Goal: Task Accomplishment & Management: Complete application form

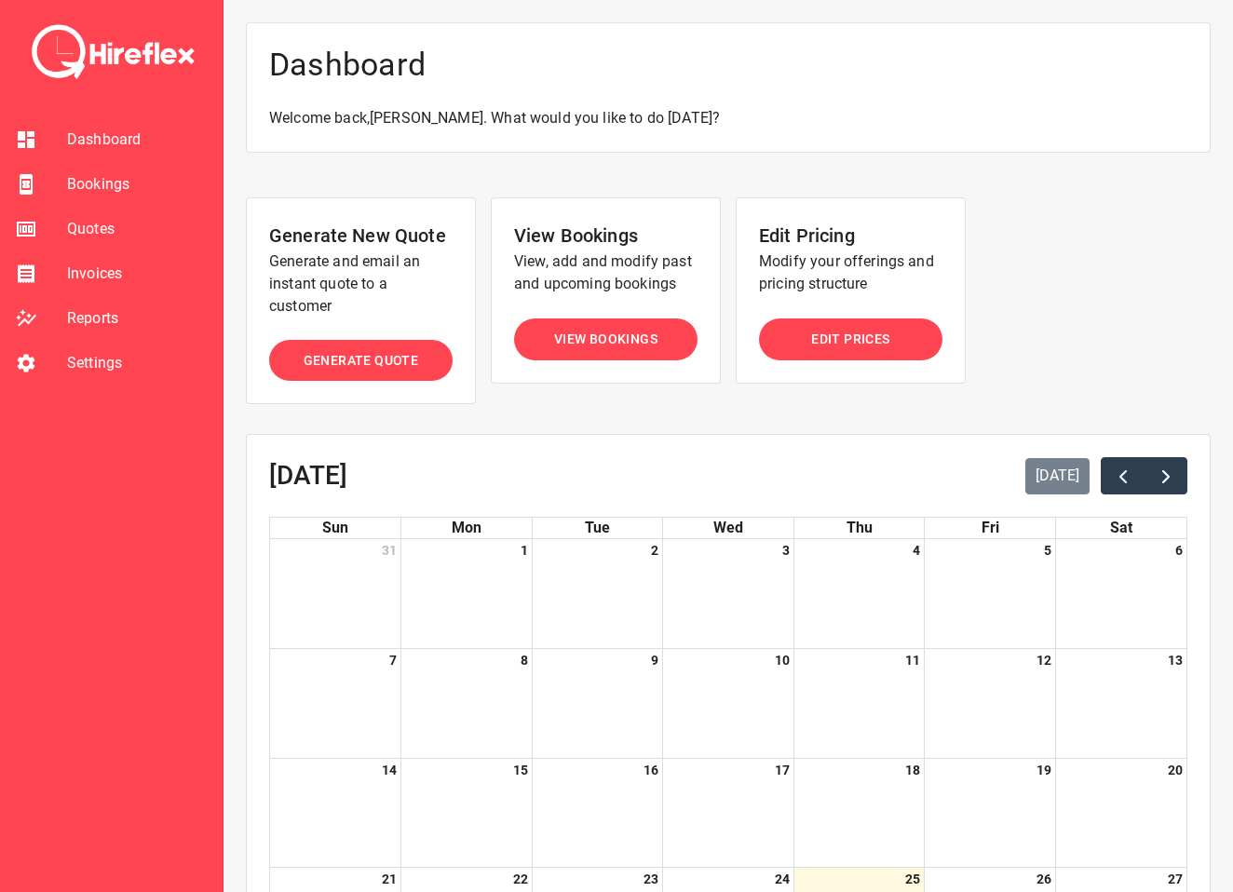
click at [621, 334] on span "View Bookings" at bounding box center [605, 339] width 103 height 23
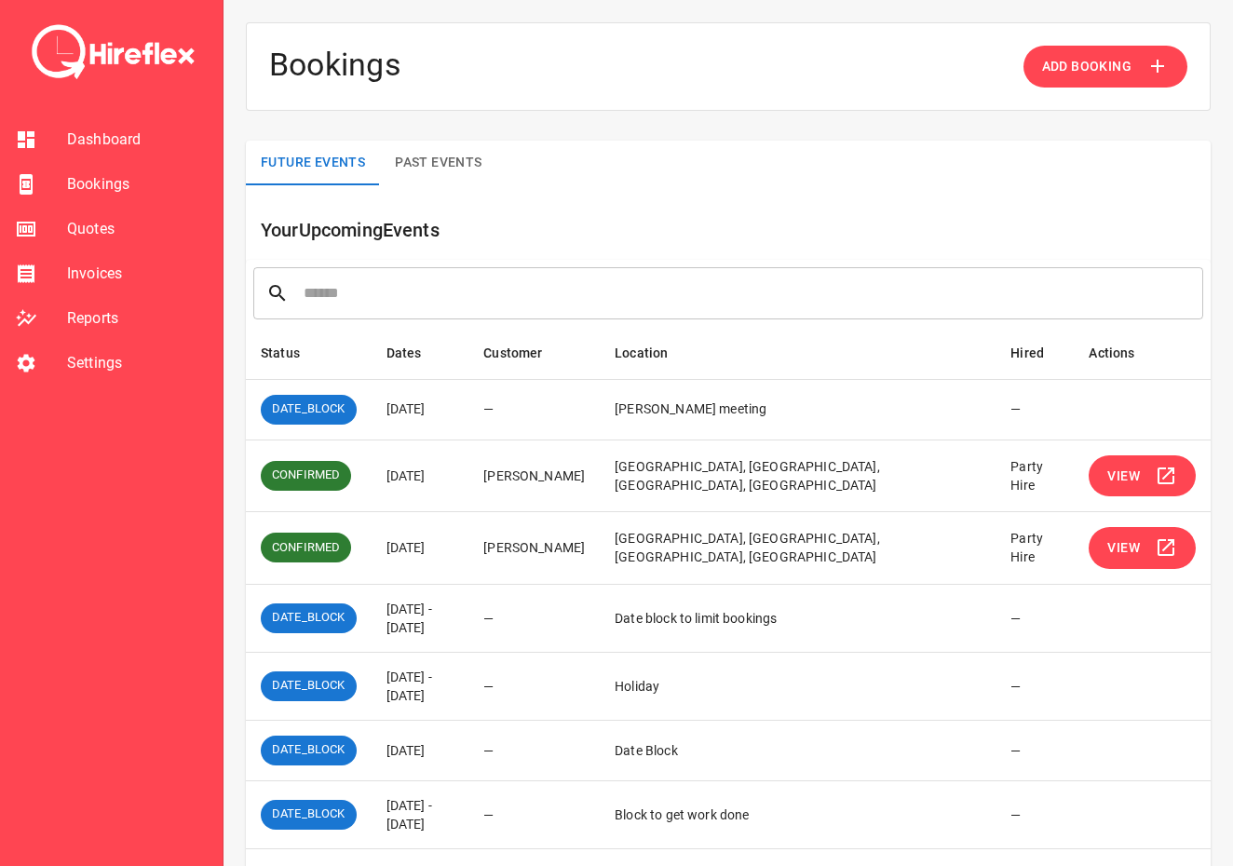
click at [1084, 59] on span "Add Booking" at bounding box center [1086, 66] width 89 height 23
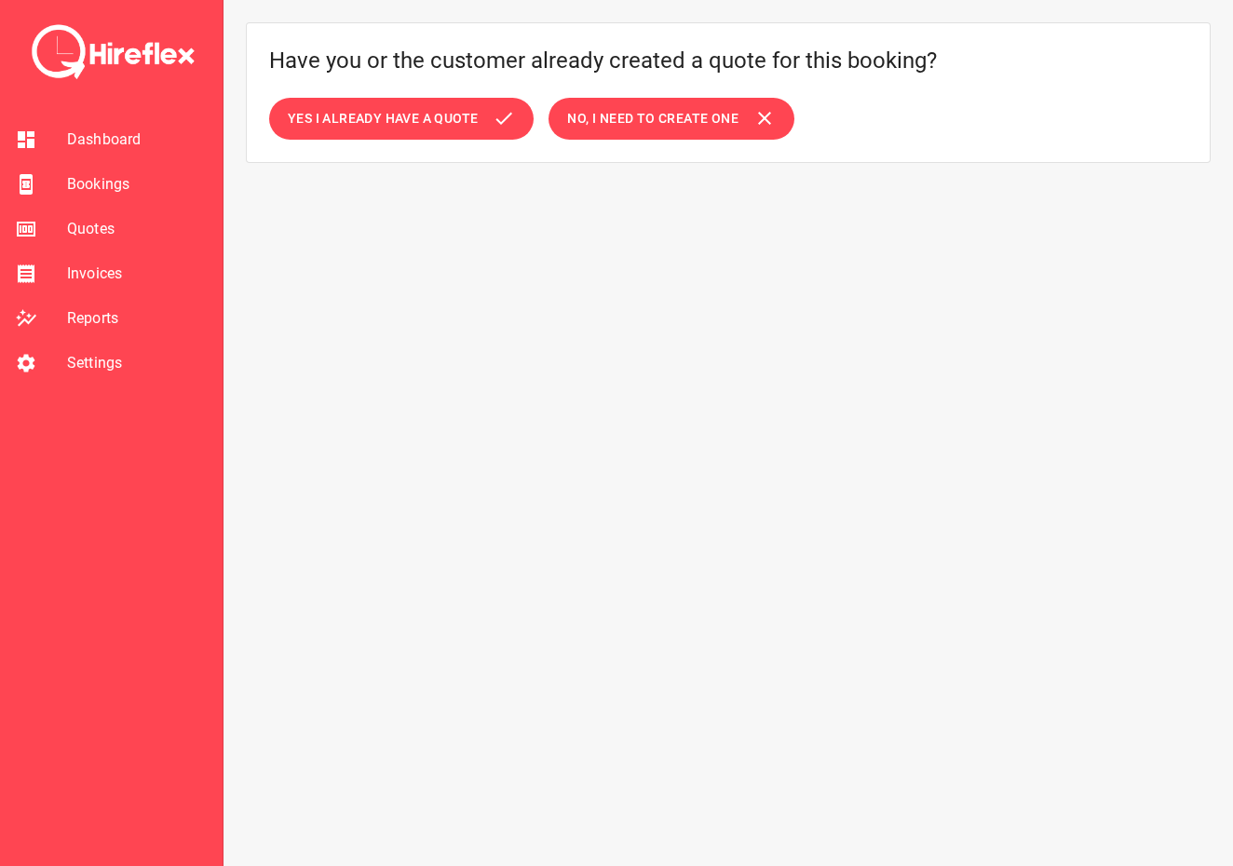
click at [645, 128] on span "No, I need to create one" at bounding box center [652, 118] width 171 height 23
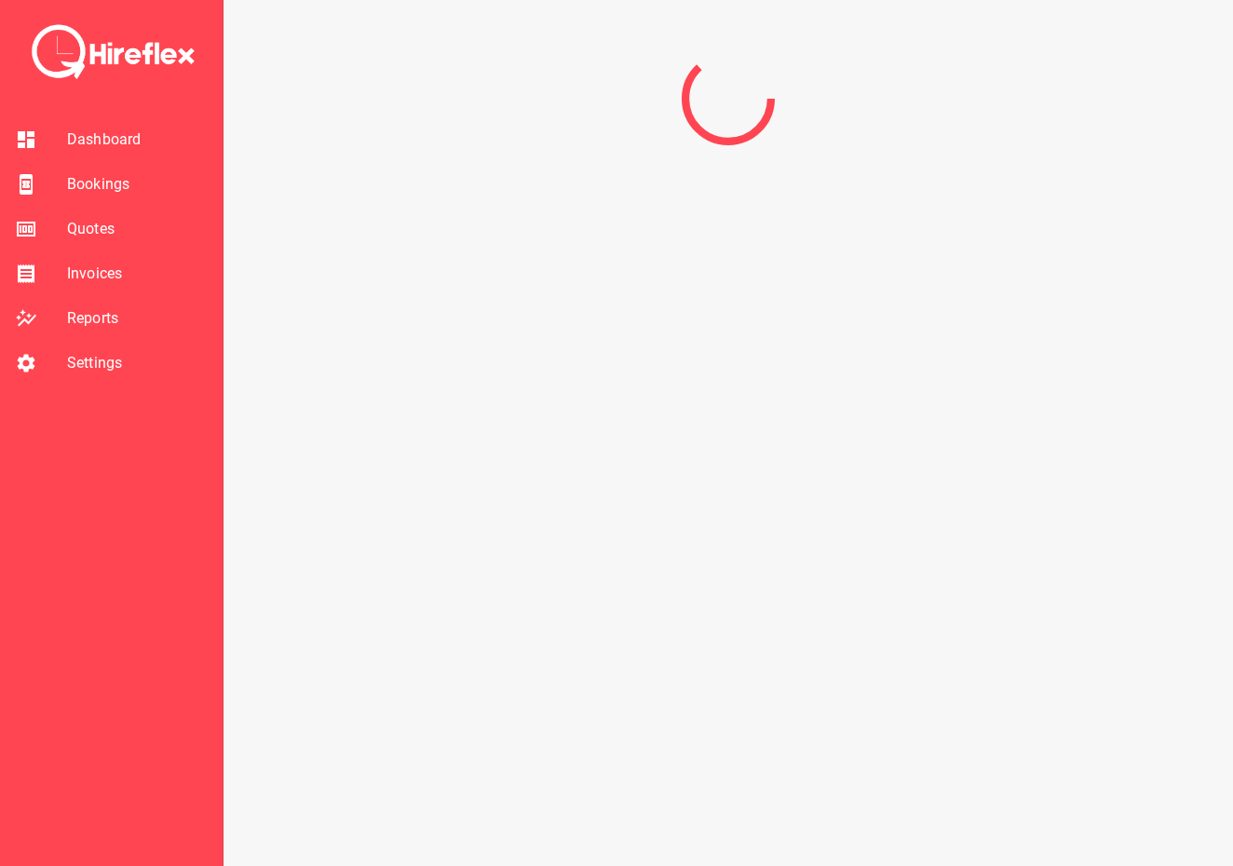
select select "*"
select select "****"
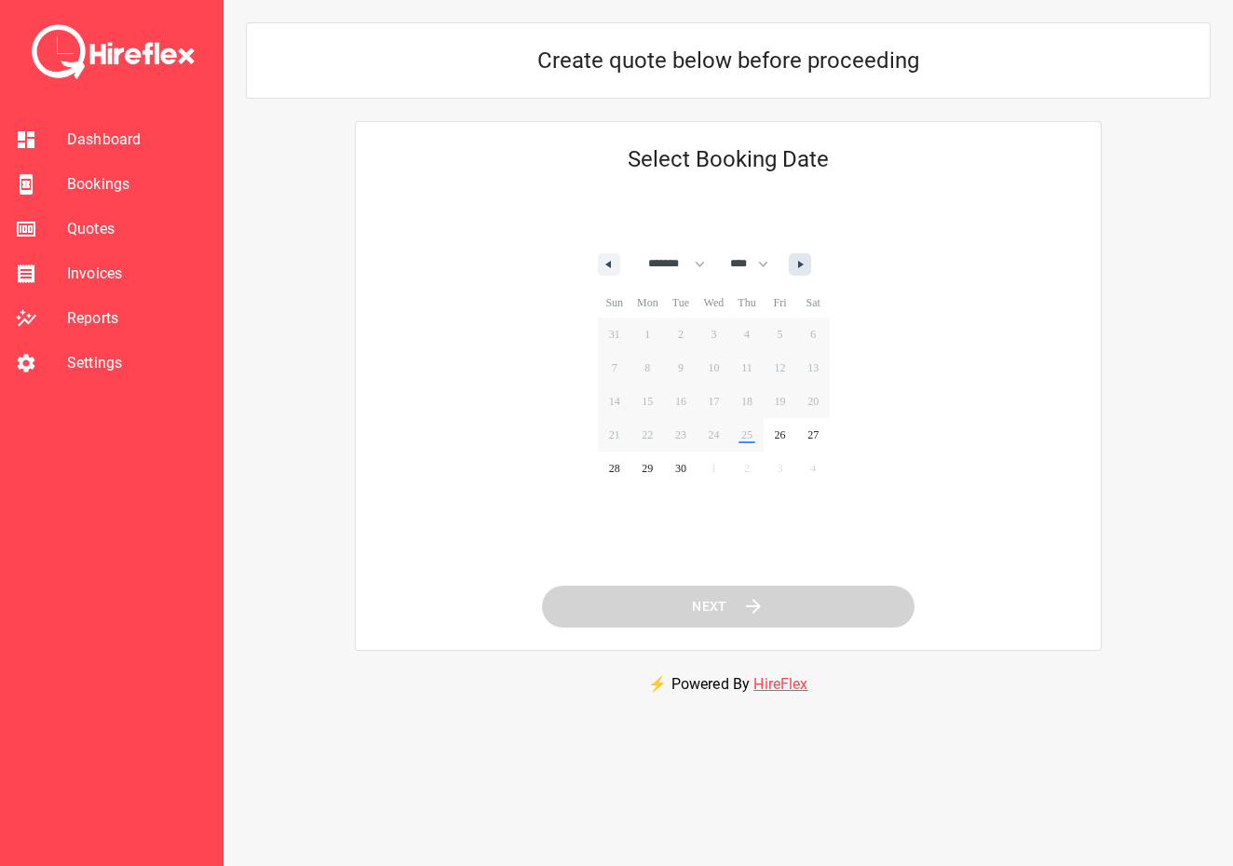
click at [808, 261] on icon "button" at bounding box center [802, 264] width 9 height 7
select select "*"
click at [722, 369] on span "8" at bounding box center [715, 368] width 34 height 24
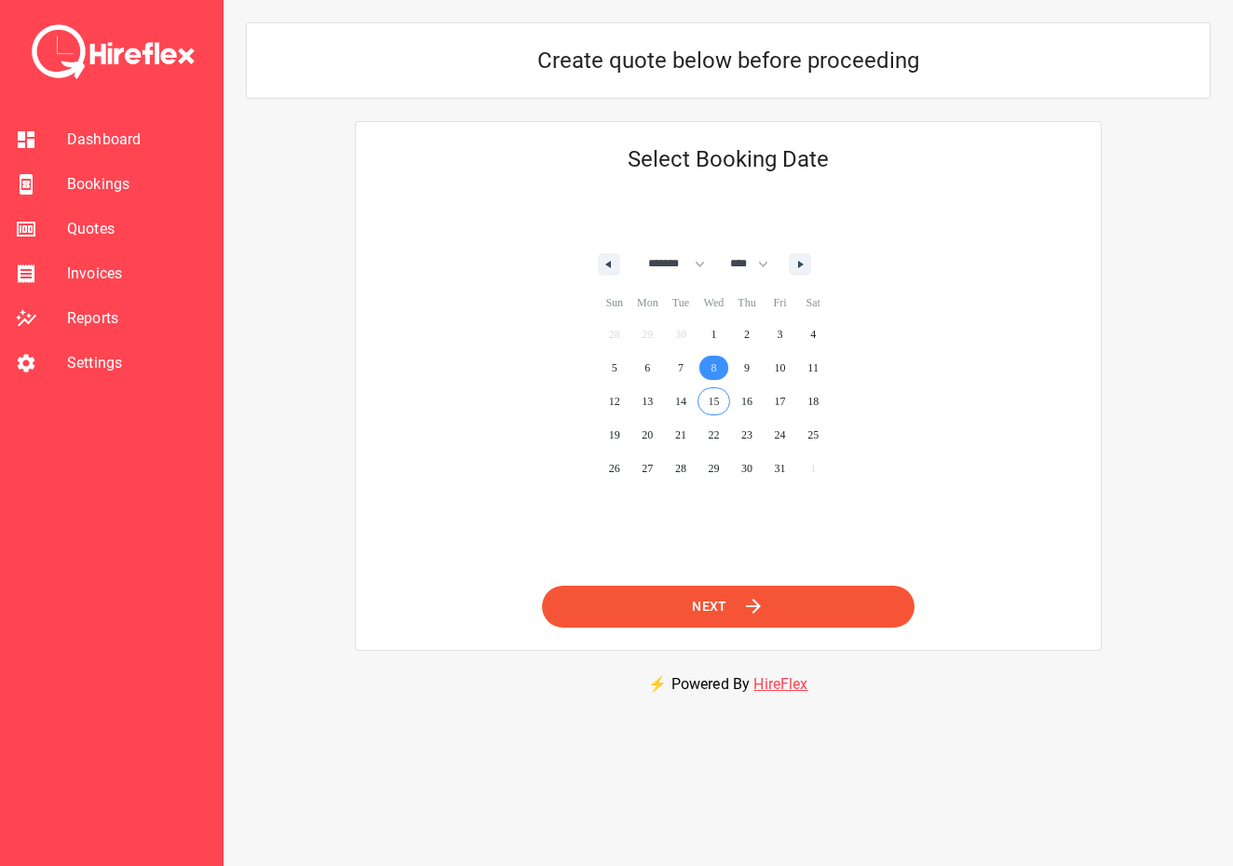
click at [719, 598] on span "Next" at bounding box center [709, 606] width 35 height 23
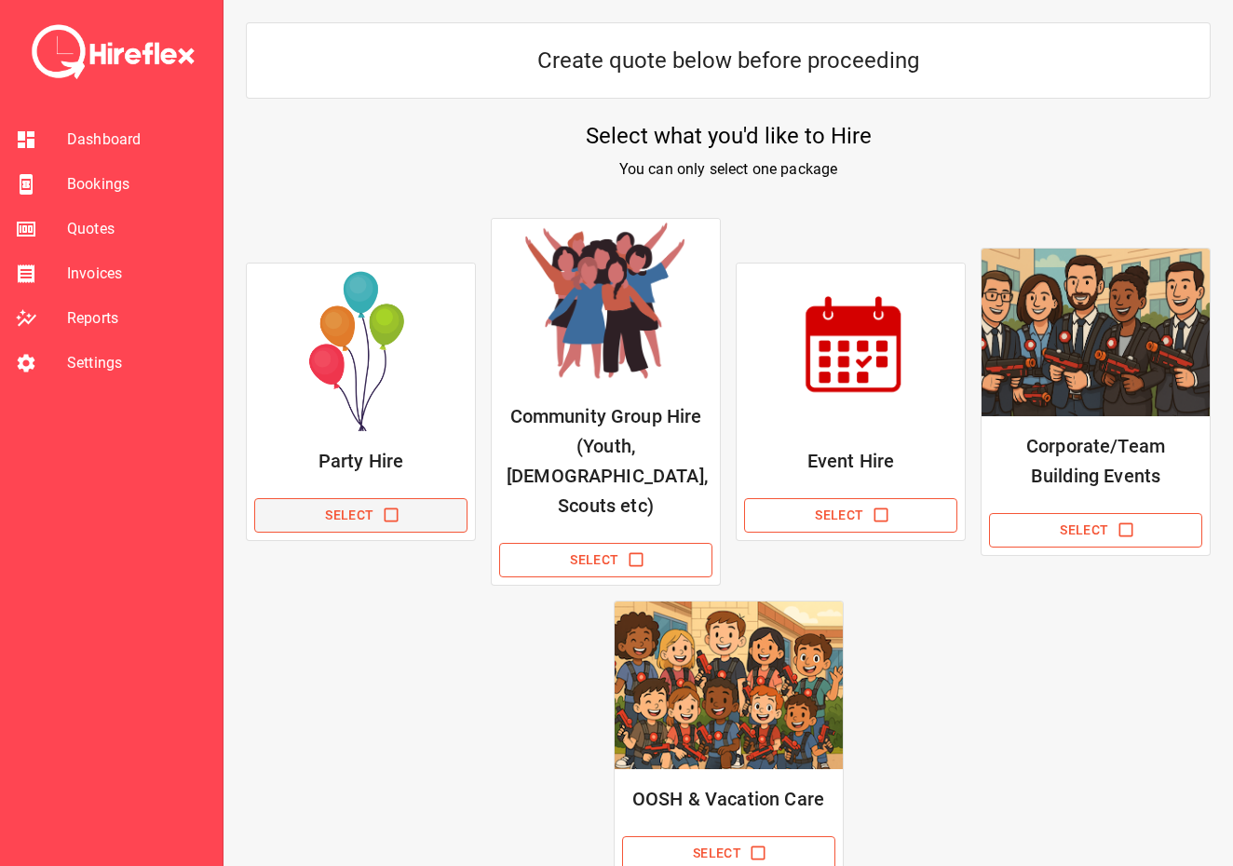
click at [351, 499] on button "Select" at bounding box center [360, 515] width 213 height 34
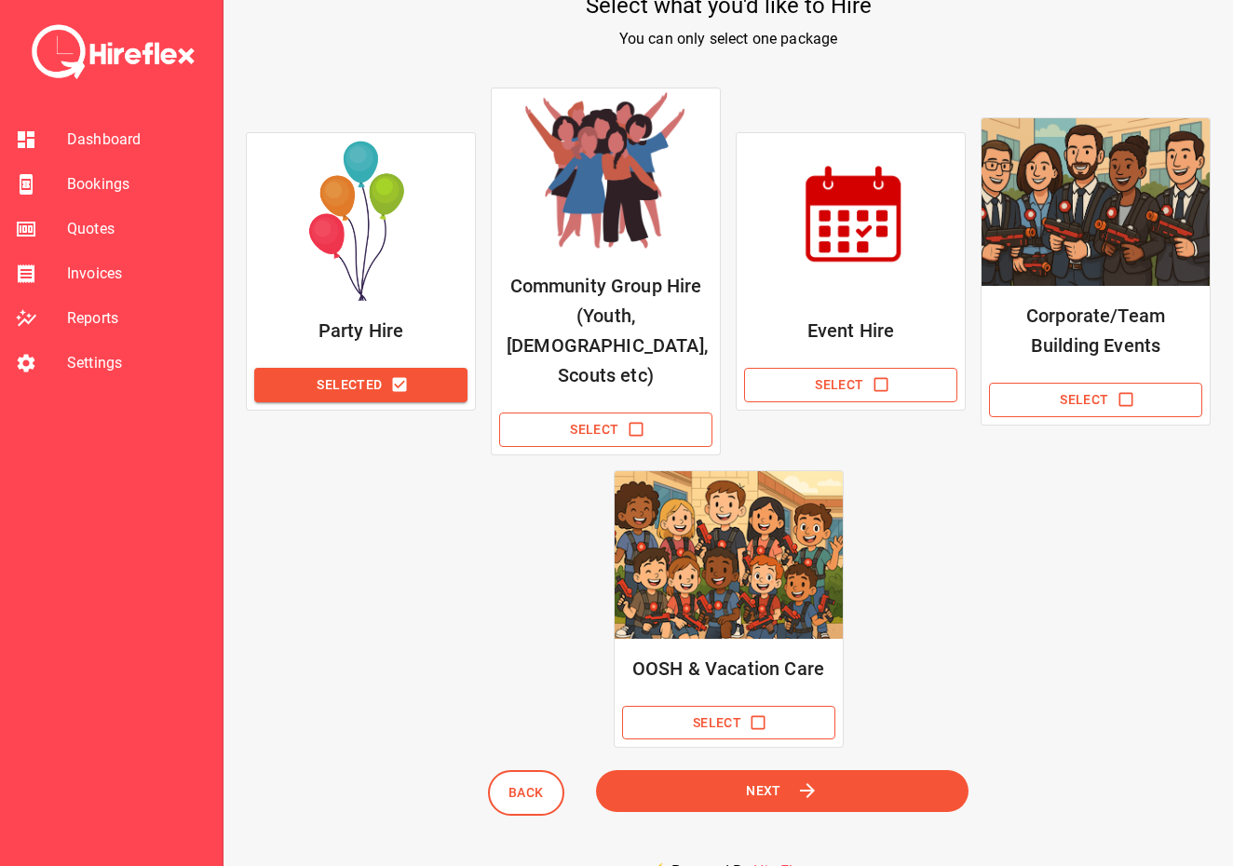
click at [713, 770] on button "Next" at bounding box center [782, 791] width 373 height 42
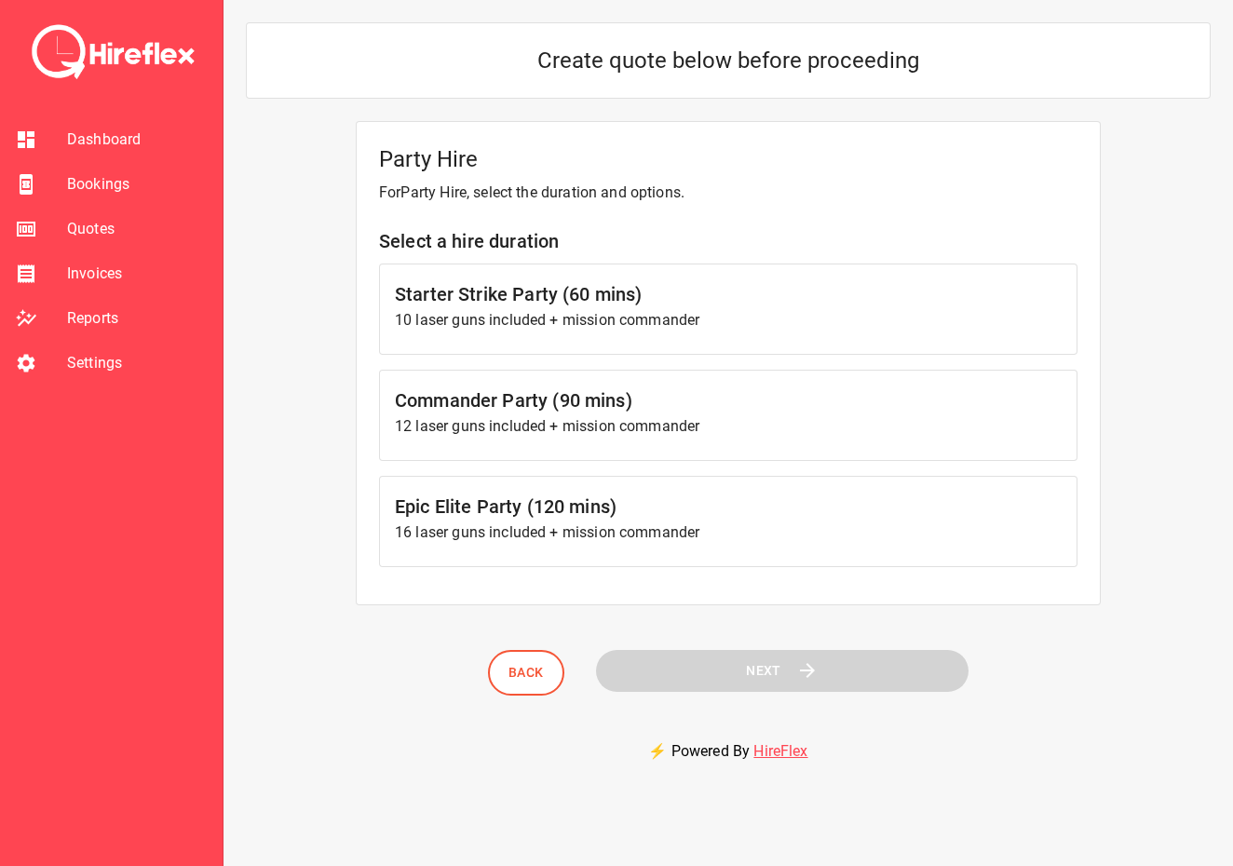
click at [563, 319] on p "10 laser guns included + mission commander" at bounding box center [728, 320] width 667 height 22
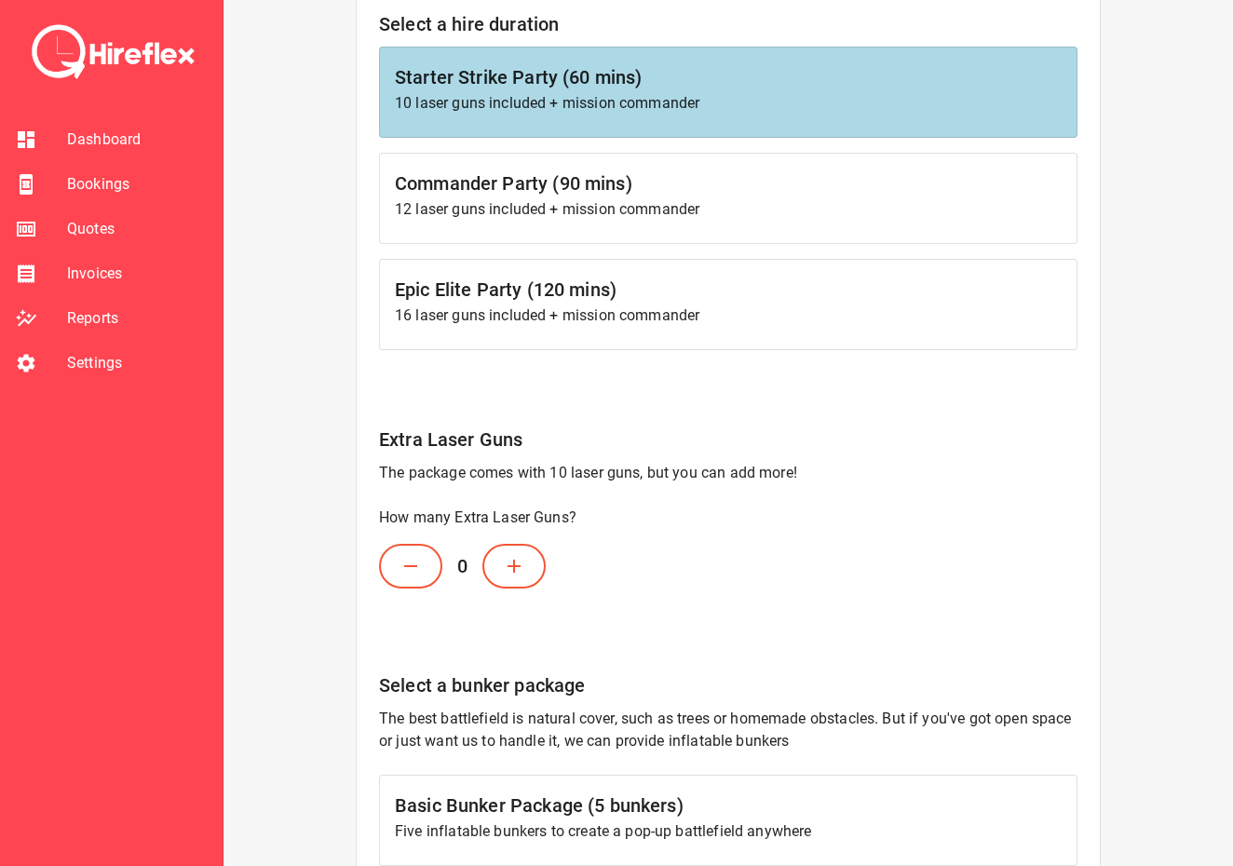
scroll to position [426, 0]
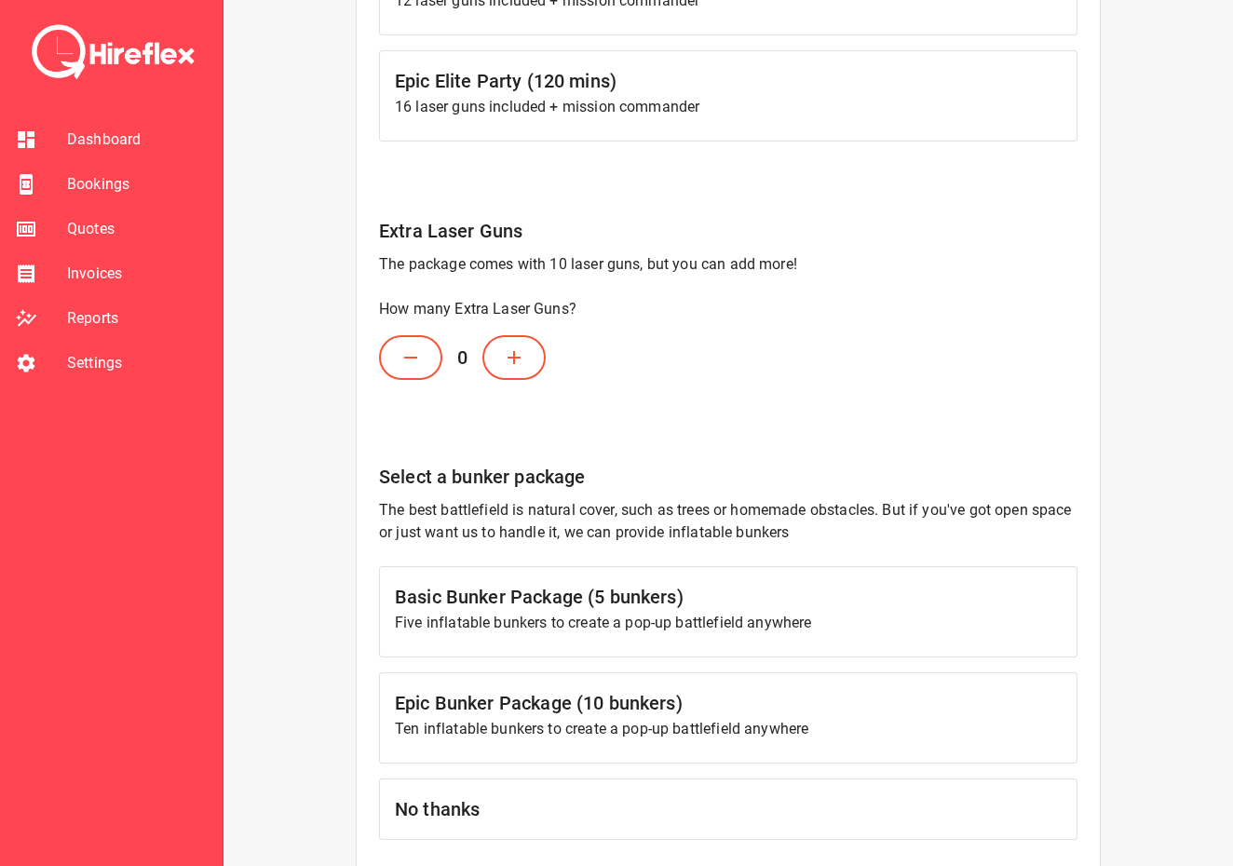
click at [522, 355] on icon at bounding box center [514, 357] width 22 height 22
click at [430, 360] on button at bounding box center [410, 357] width 63 height 45
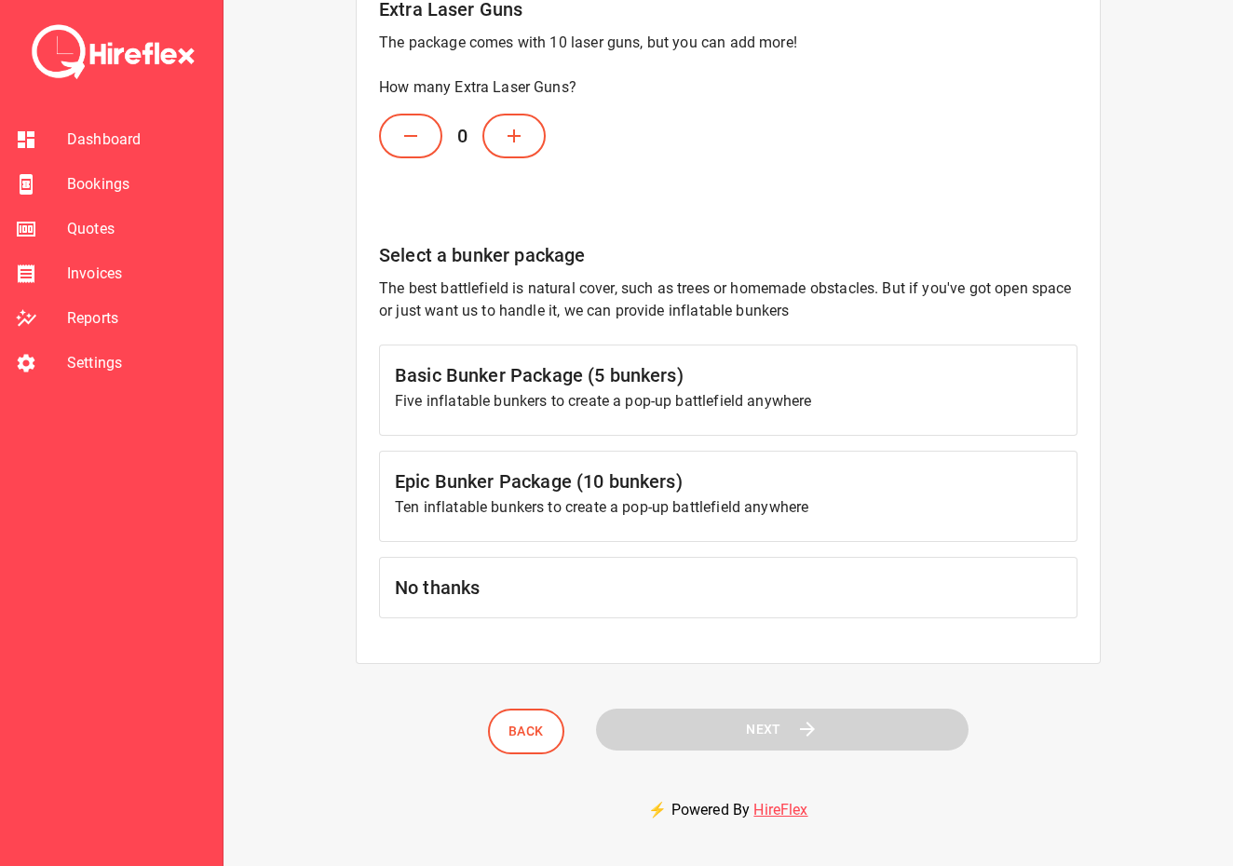
scroll to position [646, 0]
click at [488, 623] on div "Party Hire For Party Hire , select the duration and options. Select a hire dura…" at bounding box center [728, 70] width 745 height 1190
click at [489, 584] on h6 "No thanks" at bounding box center [728, 589] width 667 height 30
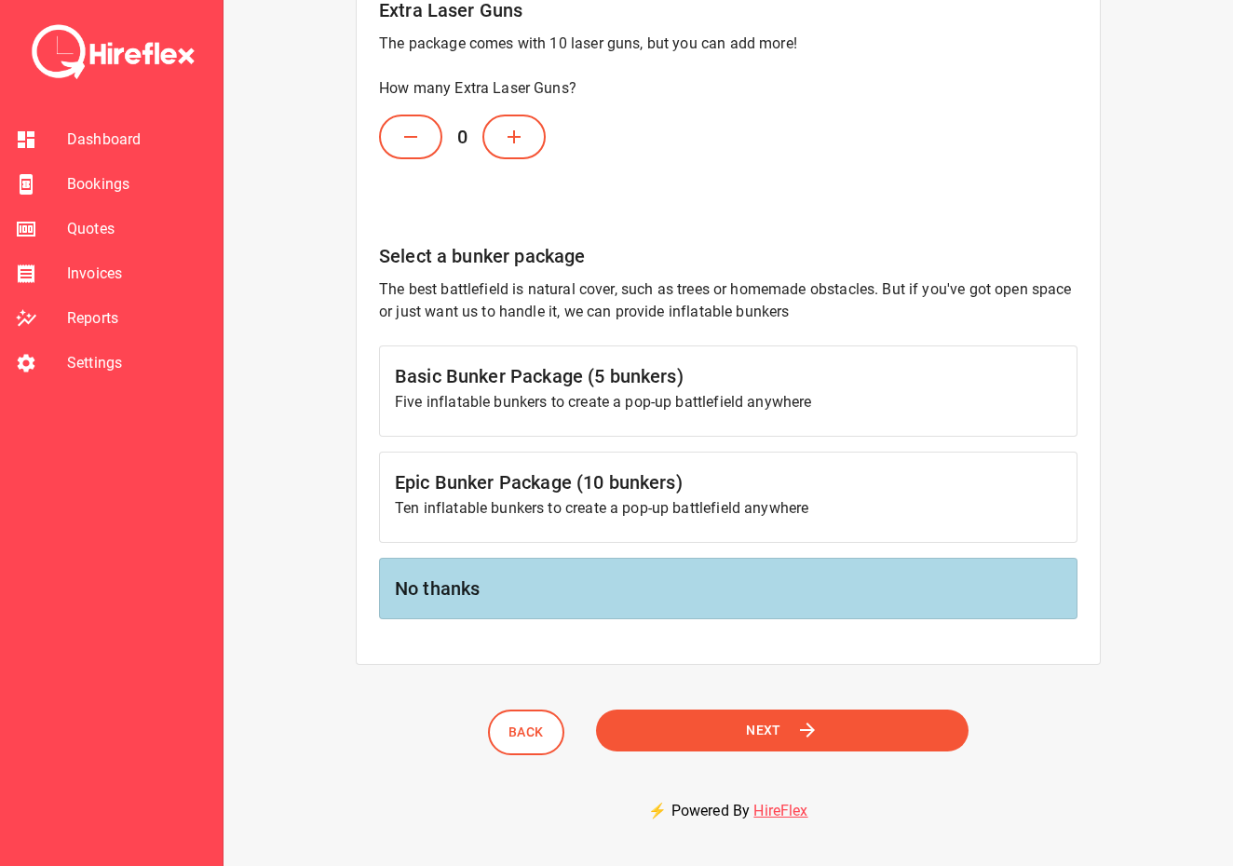
click at [687, 739] on button "Next" at bounding box center [782, 731] width 373 height 42
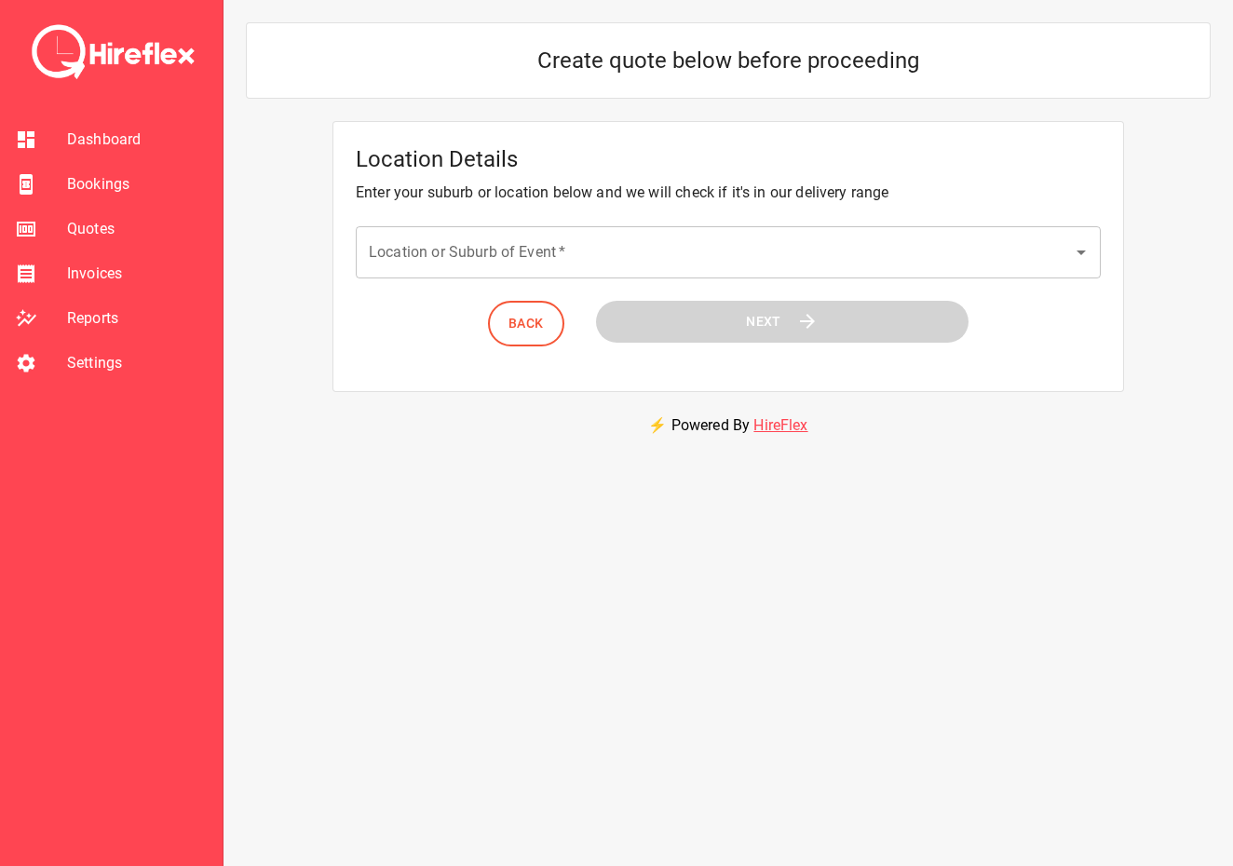
click at [512, 225] on div "Location Details Enter your suburb or location below and we will check if it's …" at bounding box center [729, 256] width 792 height 271
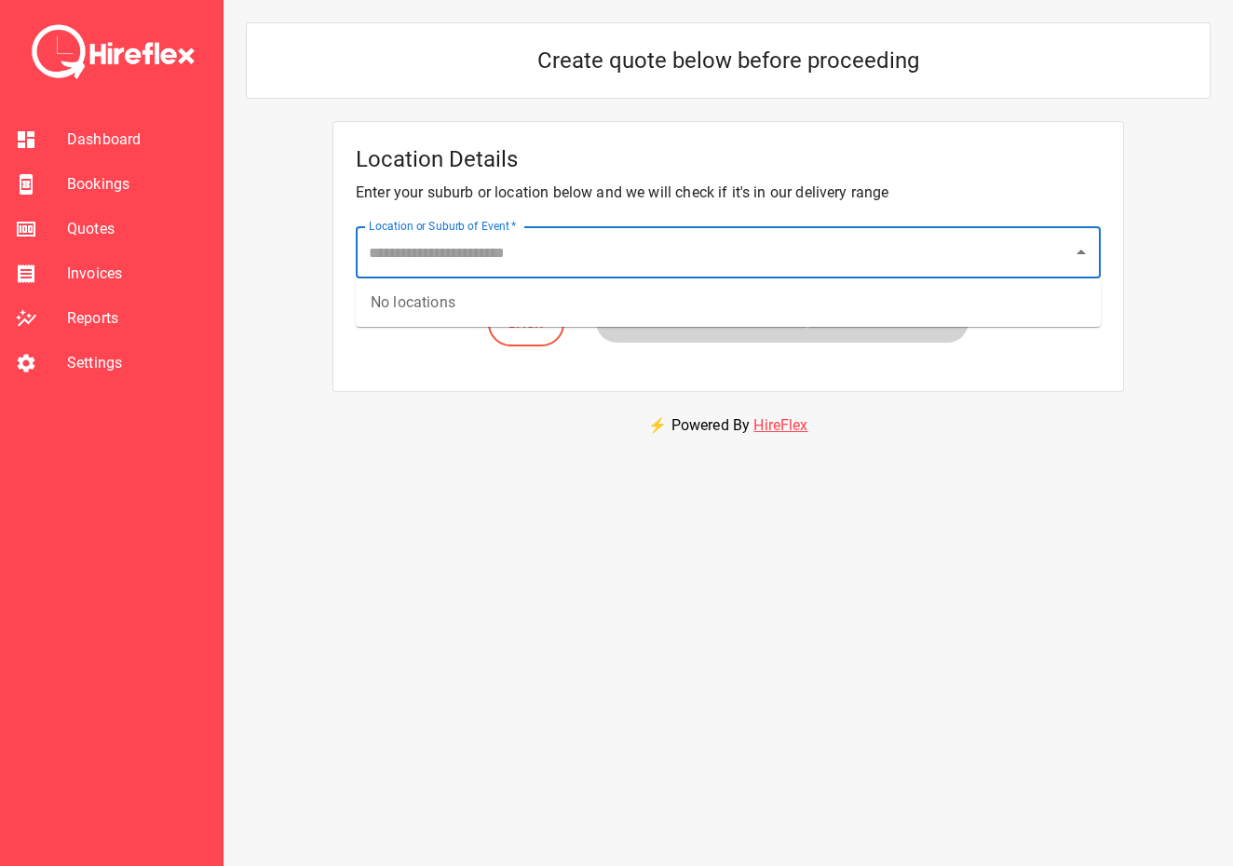
click at [504, 239] on input "Location or Suburb of Event   *" at bounding box center [714, 252] width 700 height 35
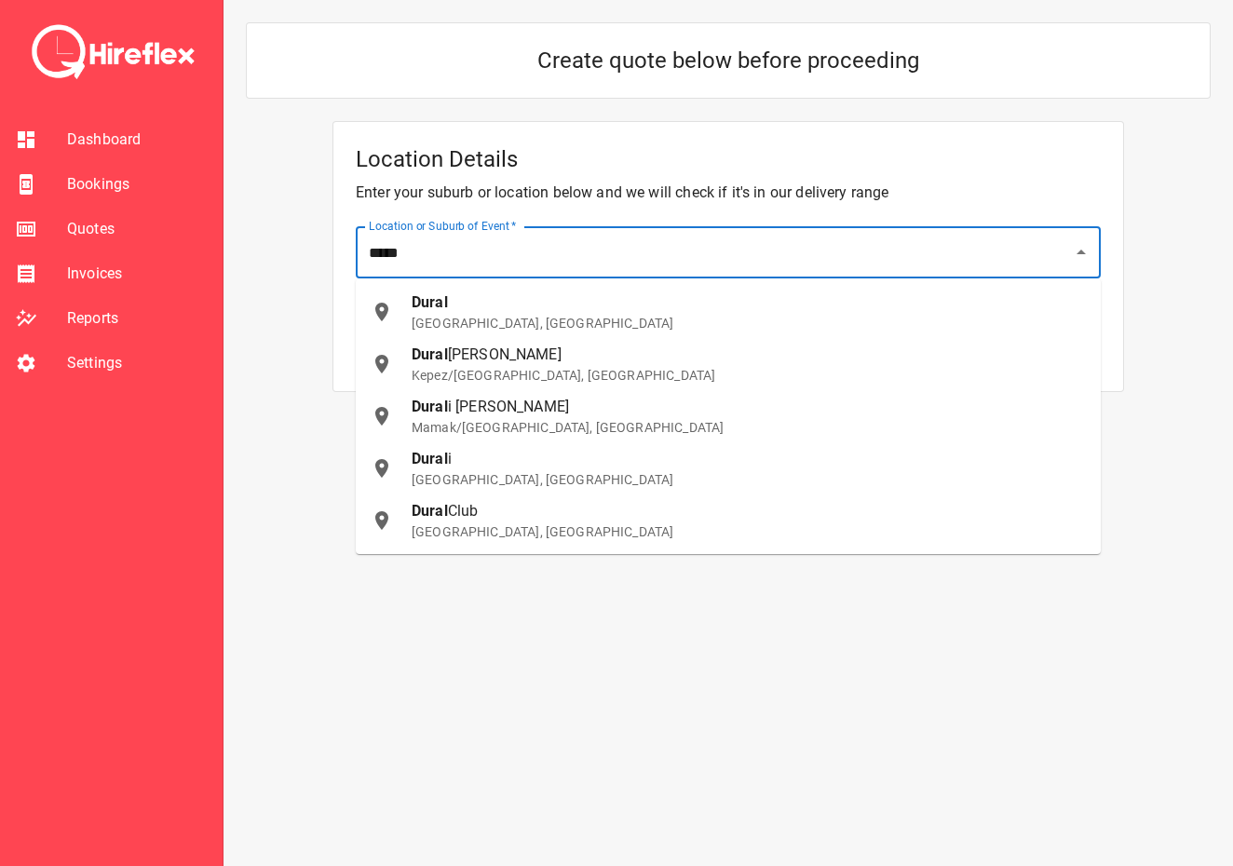
click at [491, 292] on div "Dural [GEOGRAPHIC_DATA], [GEOGRAPHIC_DATA]" at bounding box center [749, 312] width 674 height 41
type input "**********"
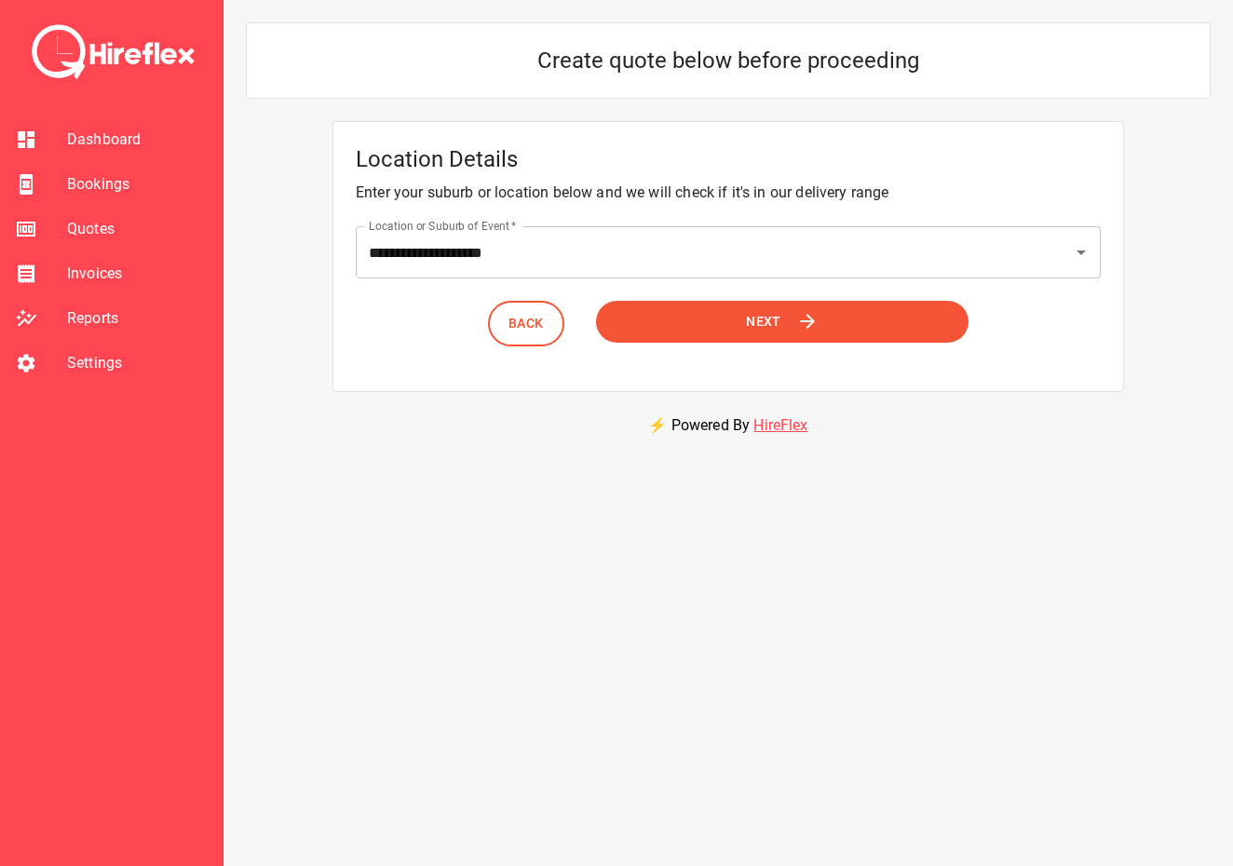
click at [718, 323] on button "Next" at bounding box center [782, 322] width 373 height 42
